Goal: Task Accomplishment & Management: Use online tool/utility

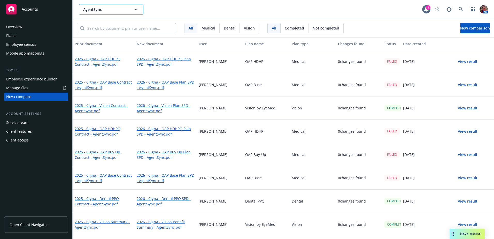
drag, startPoint x: 0, startPoint y: 0, endPoint x: 91, endPoint y: 9, distance: 91.3
click at [91, 9] on span "AgentSync" at bounding box center [105, 9] width 45 height 5
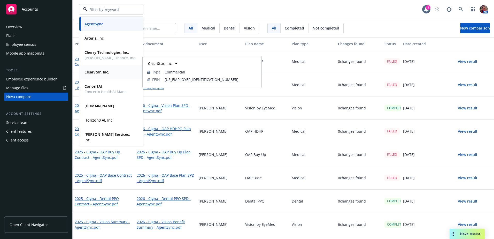
click at [91, 77] on div "ClearStar, Inc. Type Commercial FEIN [US_EMPLOYER_IDENTIFICATION_NUMBER]" at bounding box center [111, 72] width 64 height 14
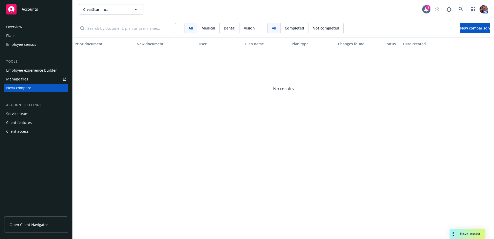
click at [22, 70] on div "Employee experience builder" at bounding box center [31, 70] width 51 height 8
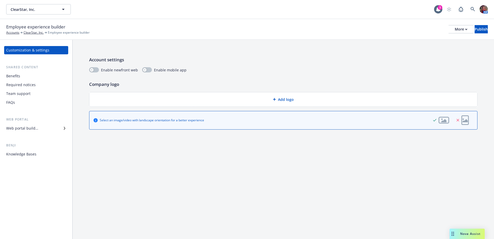
click at [29, 128] on div "Web portal builder" at bounding box center [22, 128] width 32 height 8
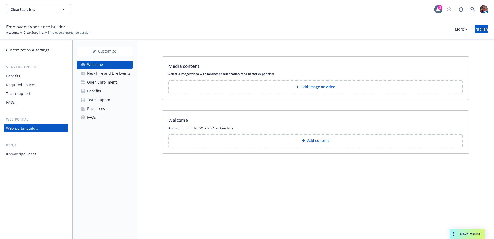
click at [99, 80] on div "Open Enrollment" at bounding box center [102, 82] width 30 height 8
